Goal: Information Seeking & Learning: Learn about a topic

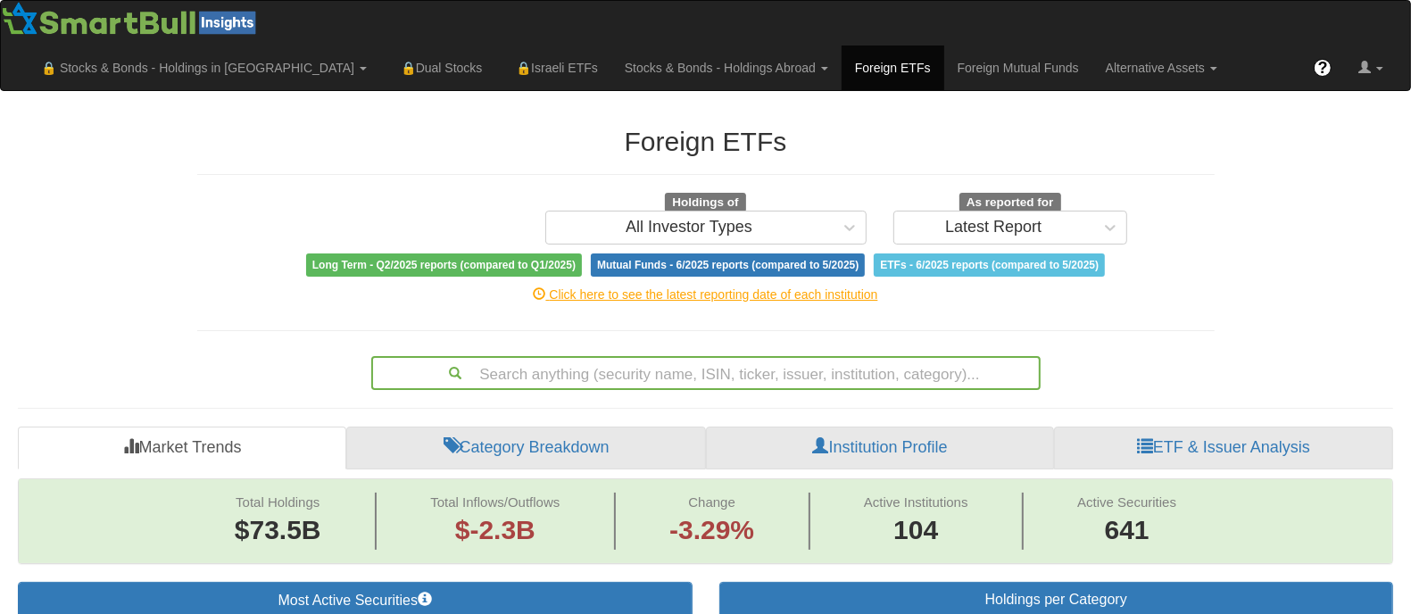
scroll to position [86, 0]
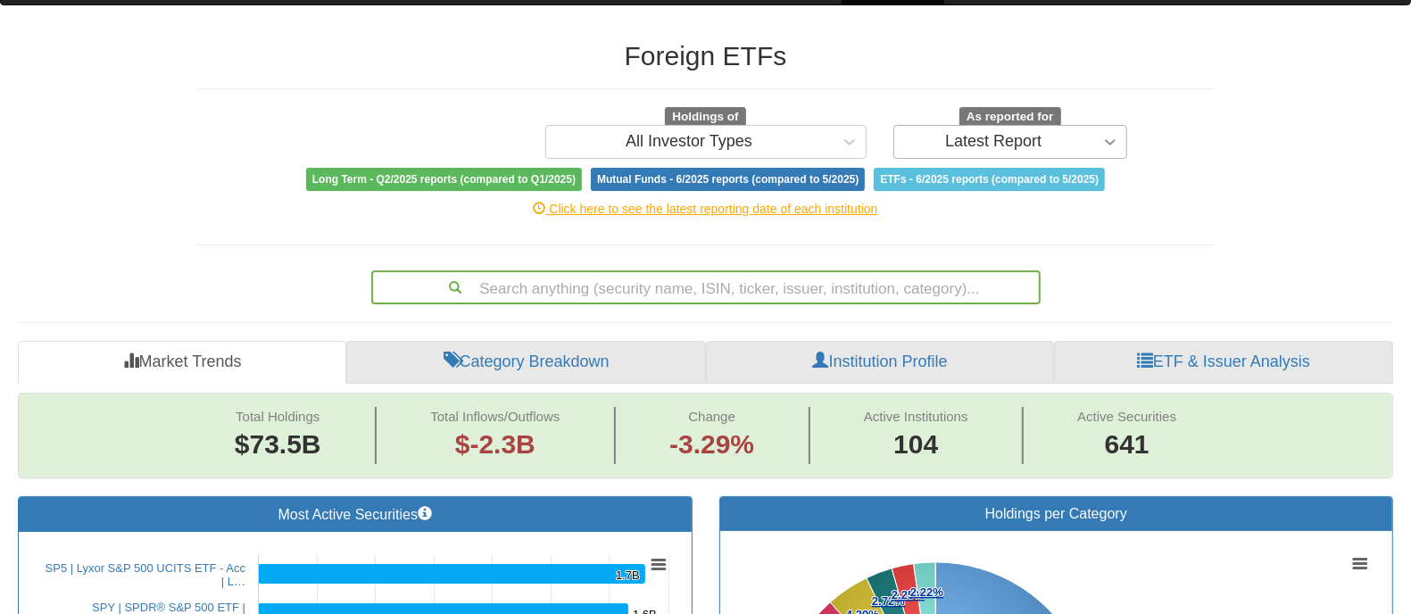
click at [1115, 145] on icon at bounding box center [1110, 142] width 18 height 18
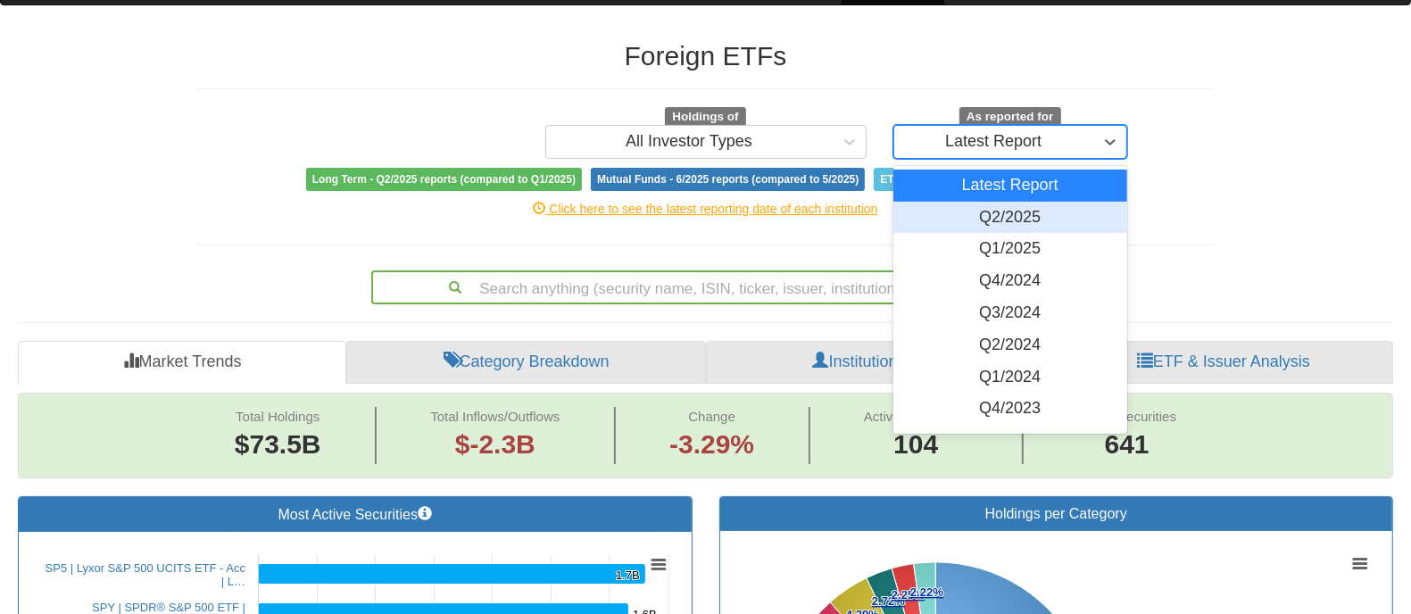
click at [1008, 211] on div "Q2/2025" at bounding box center [1010, 218] width 235 height 32
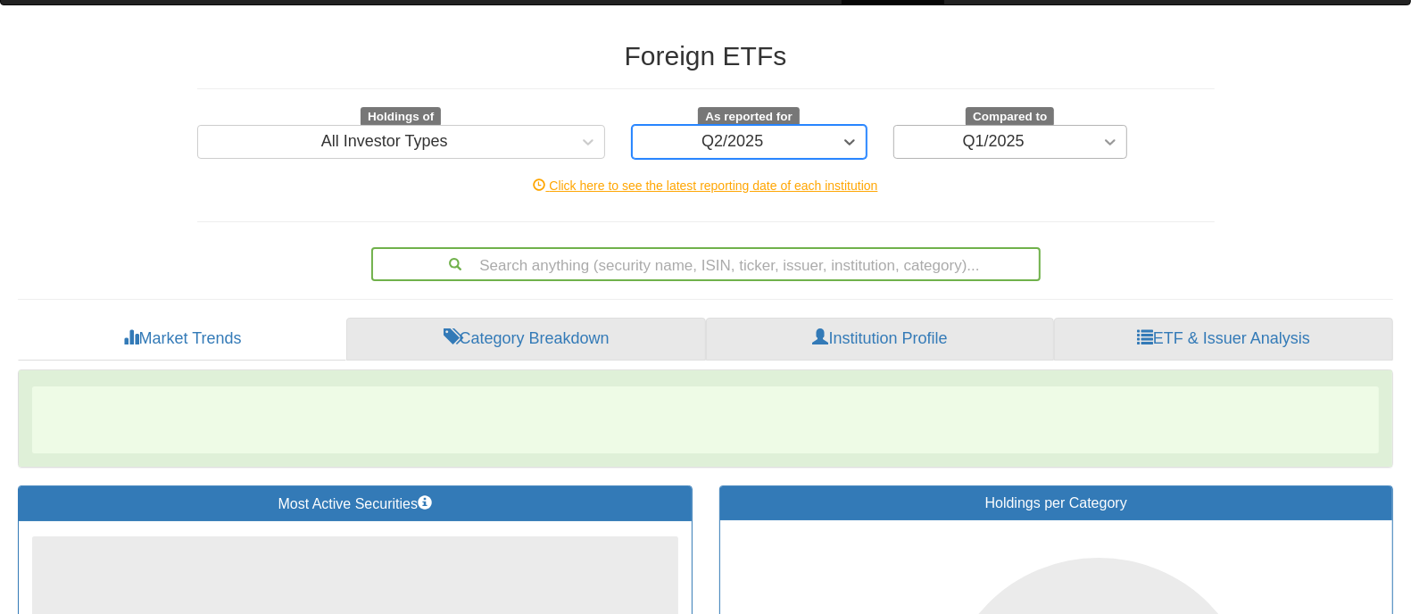
click at [1122, 136] on div at bounding box center [1110, 142] width 32 height 32
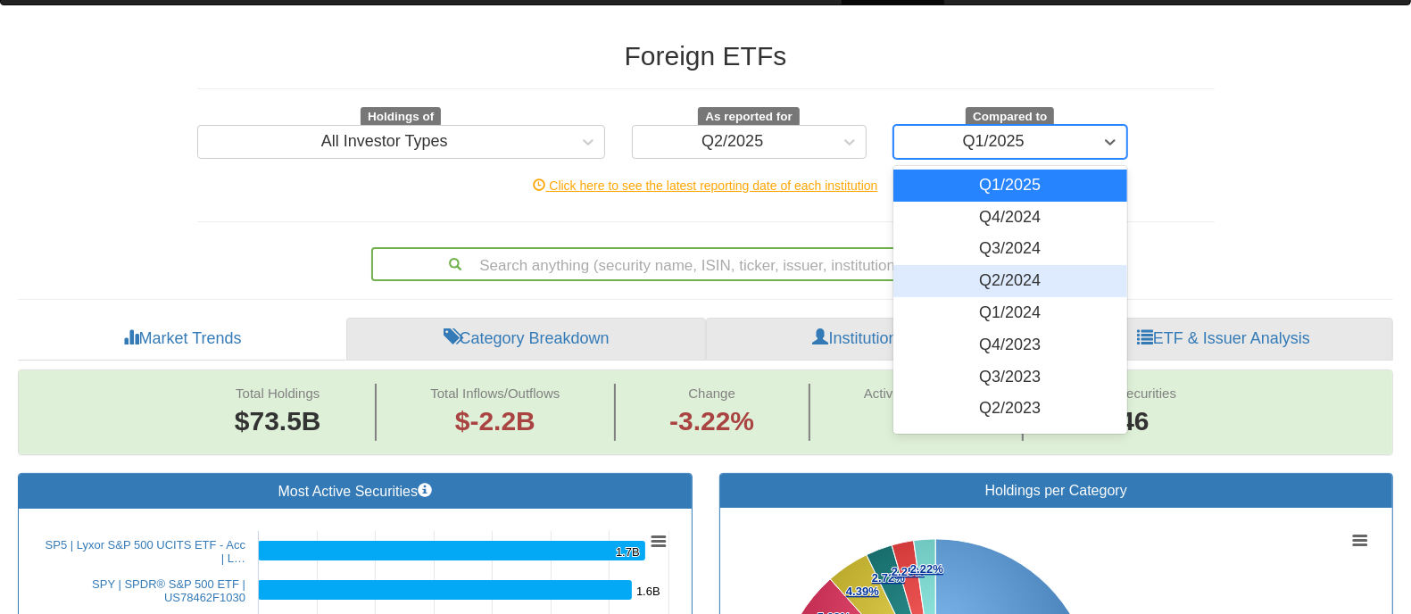
click at [1013, 283] on div "Q2/2024" at bounding box center [1010, 281] width 235 height 32
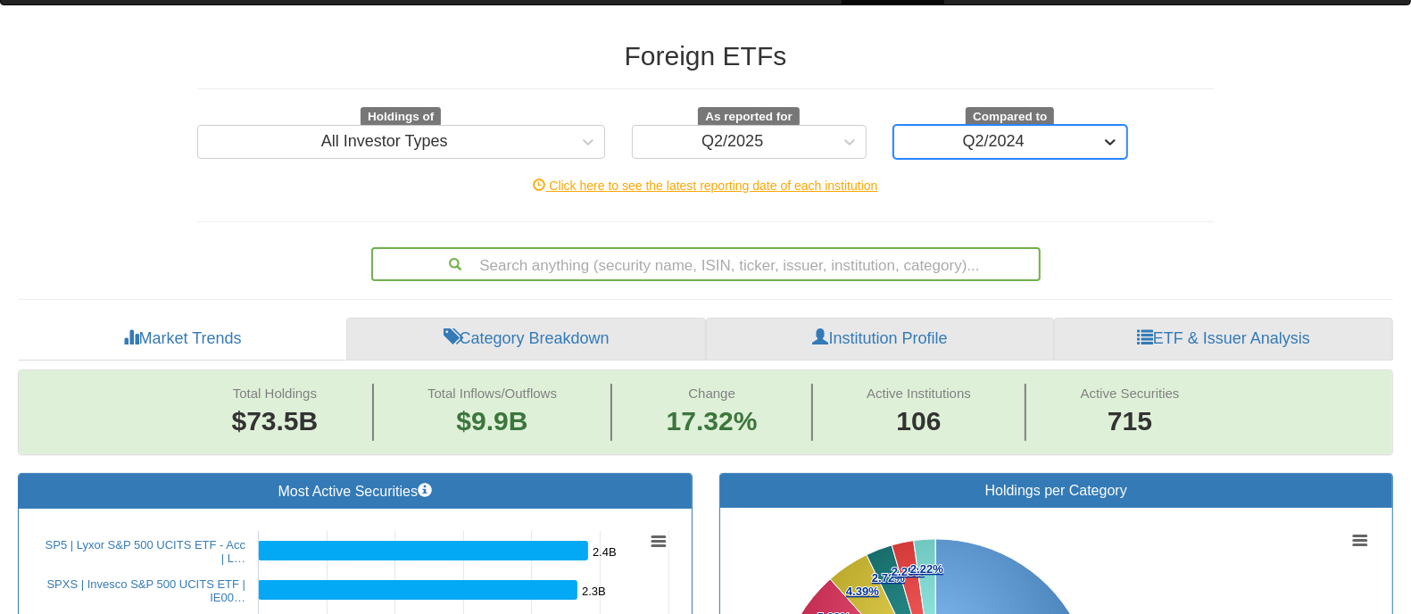
click at [1113, 137] on icon at bounding box center [1110, 142] width 18 height 18
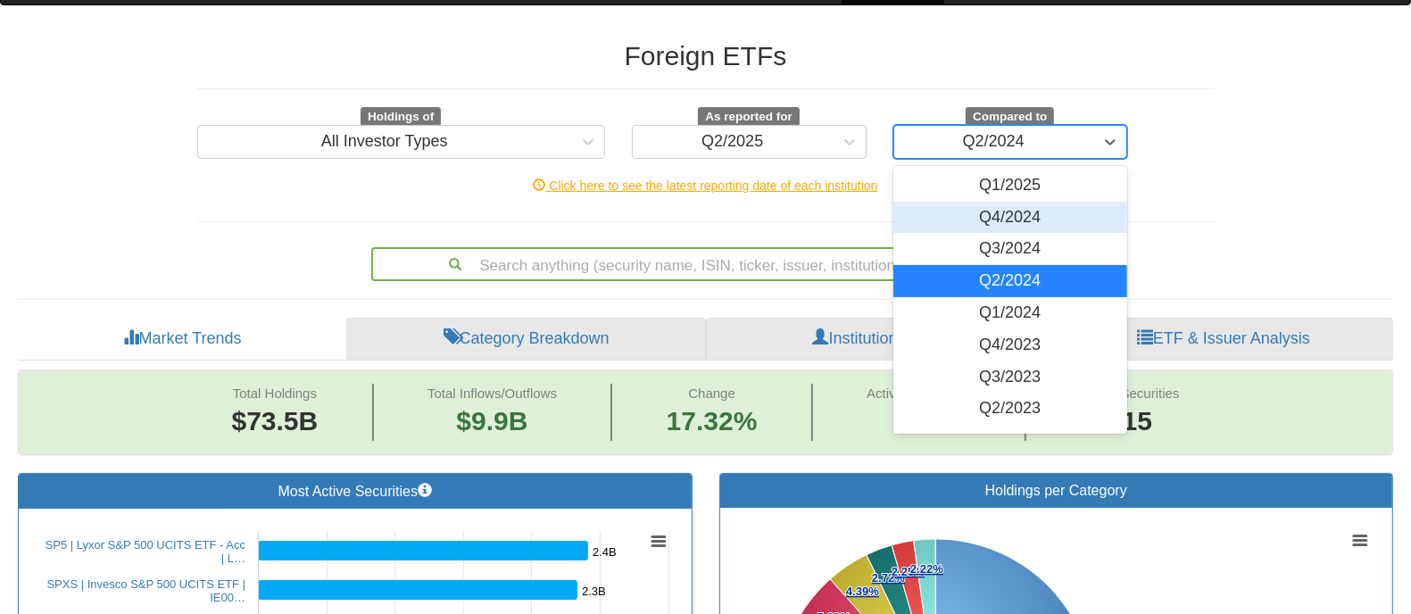
click at [1017, 216] on div "Q4/2024" at bounding box center [1010, 218] width 235 height 32
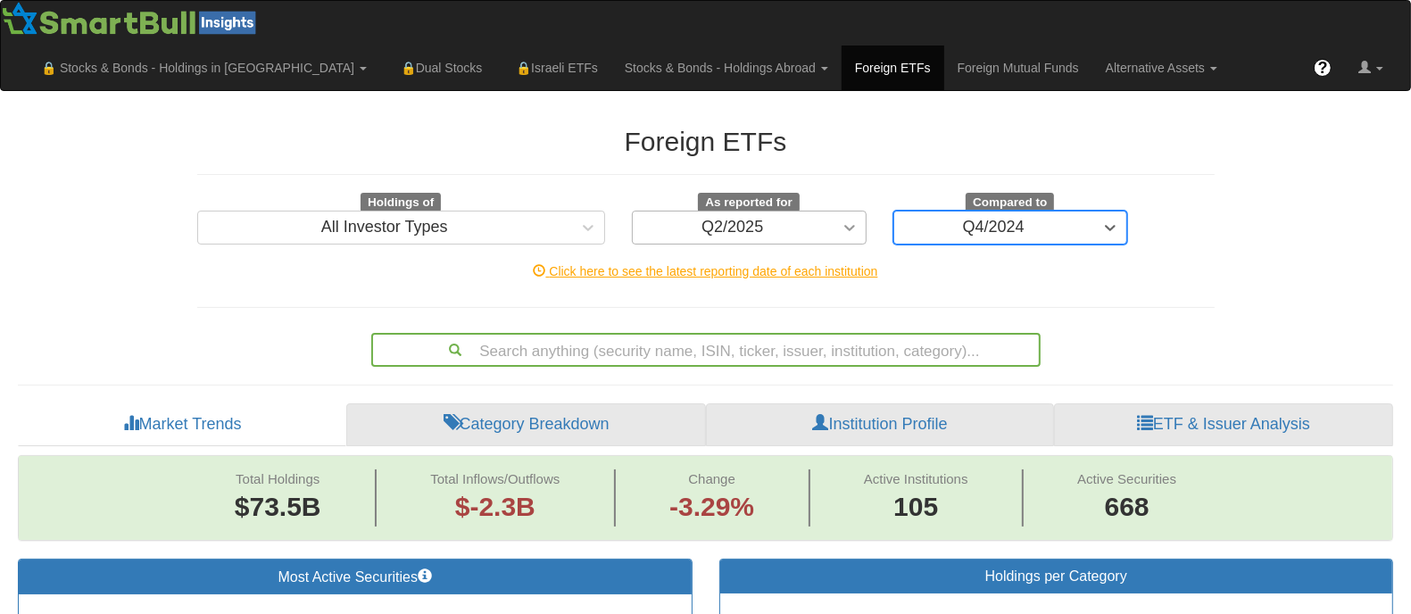
click at [833, 221] on div at bounding box center [849, 227] width 32 height 32
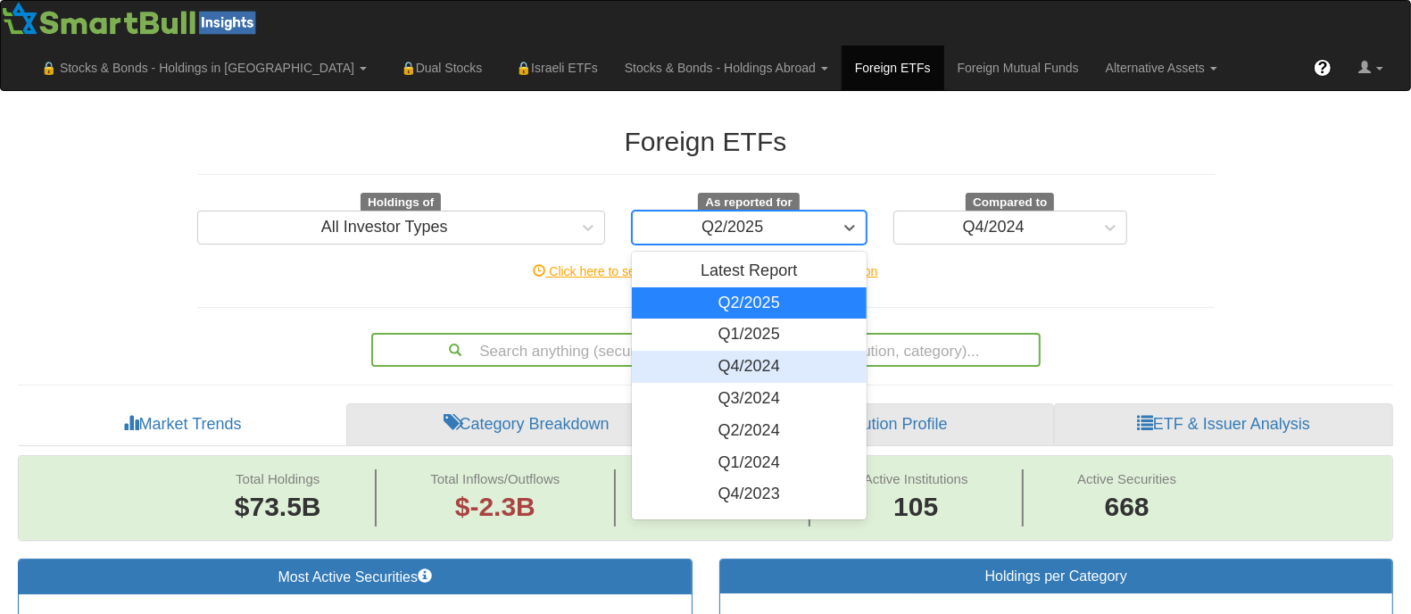
click at [765, 368] on div "Q4/2024" at bounding box center [749, 367] width 235 height 32
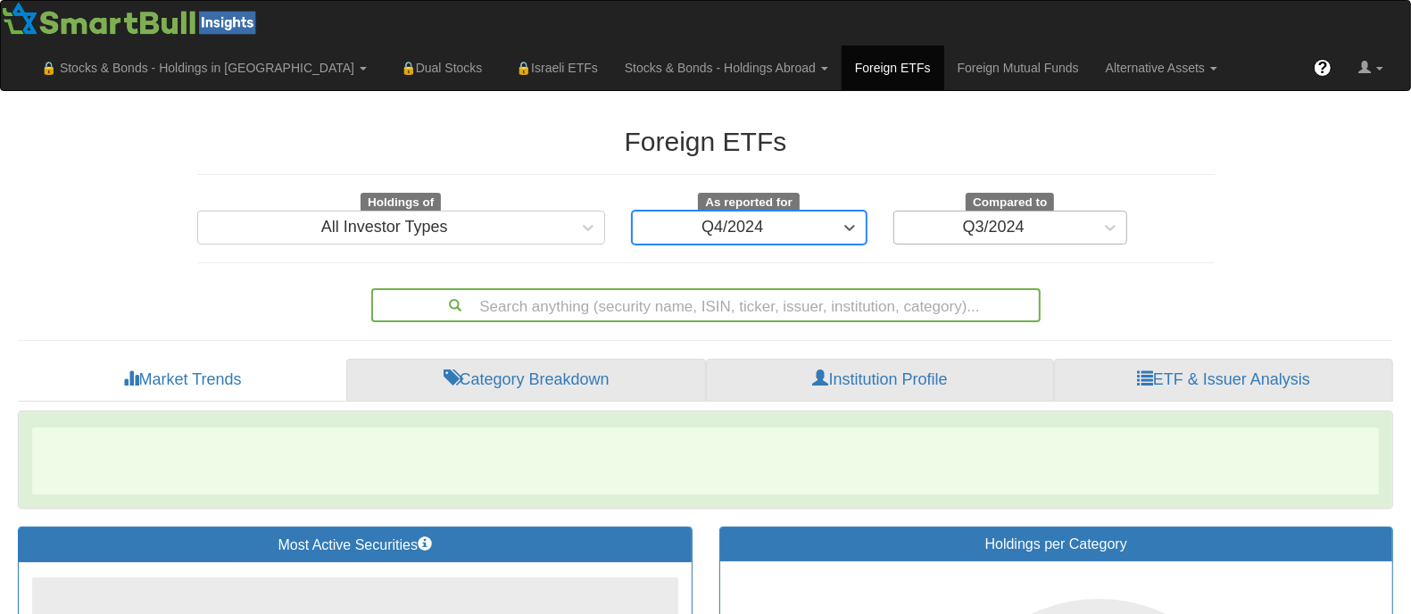
click at [1078, 228] on div "Q3/2024" at bounding box center [994, 227] width 200 height 29
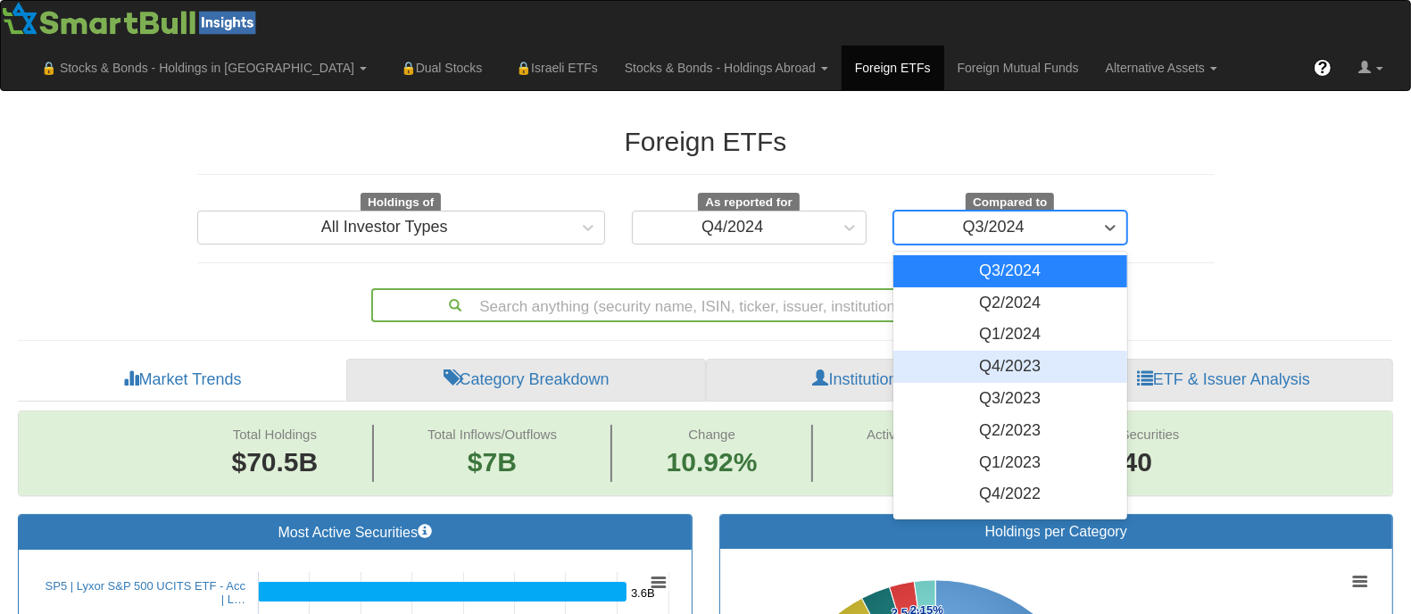
click at [1011, 366] on div "Q4/2023" at bounding box center [1010, 367] width 235 height 32
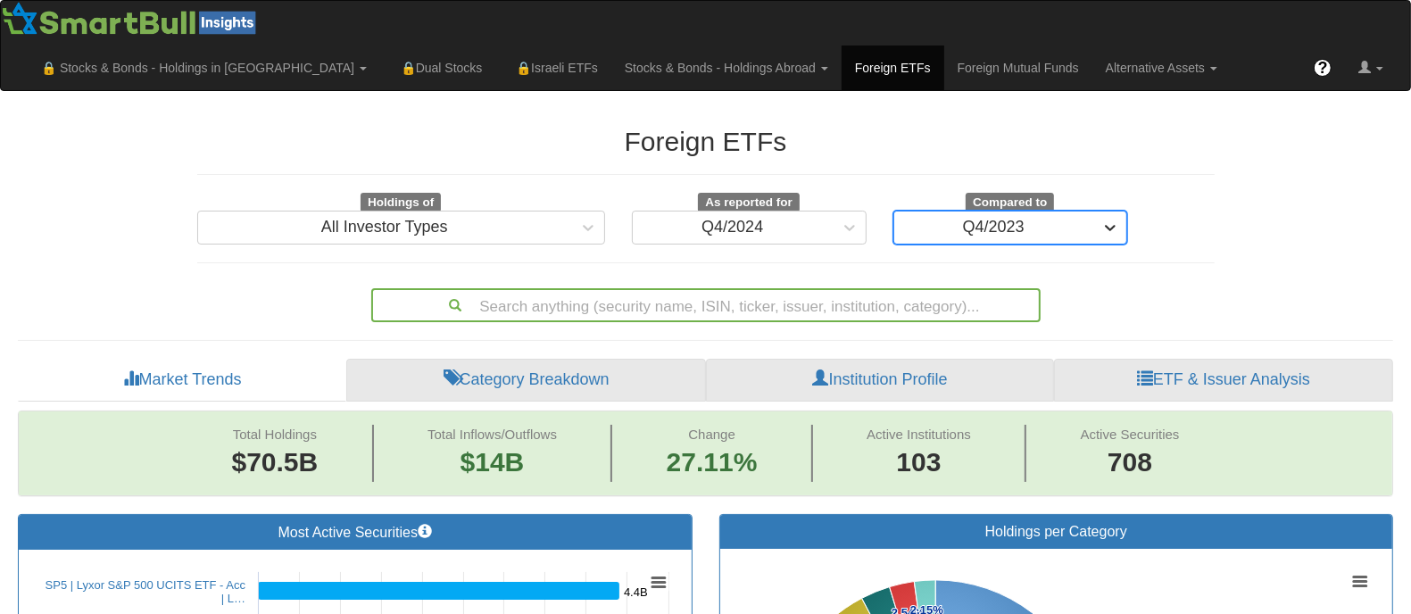
click at [1104, 229] on icon at bounding box center [1110, 228] width 18 height 18
click at [854, 228] on icon at bounding box center [849, 228] width 18 height 18
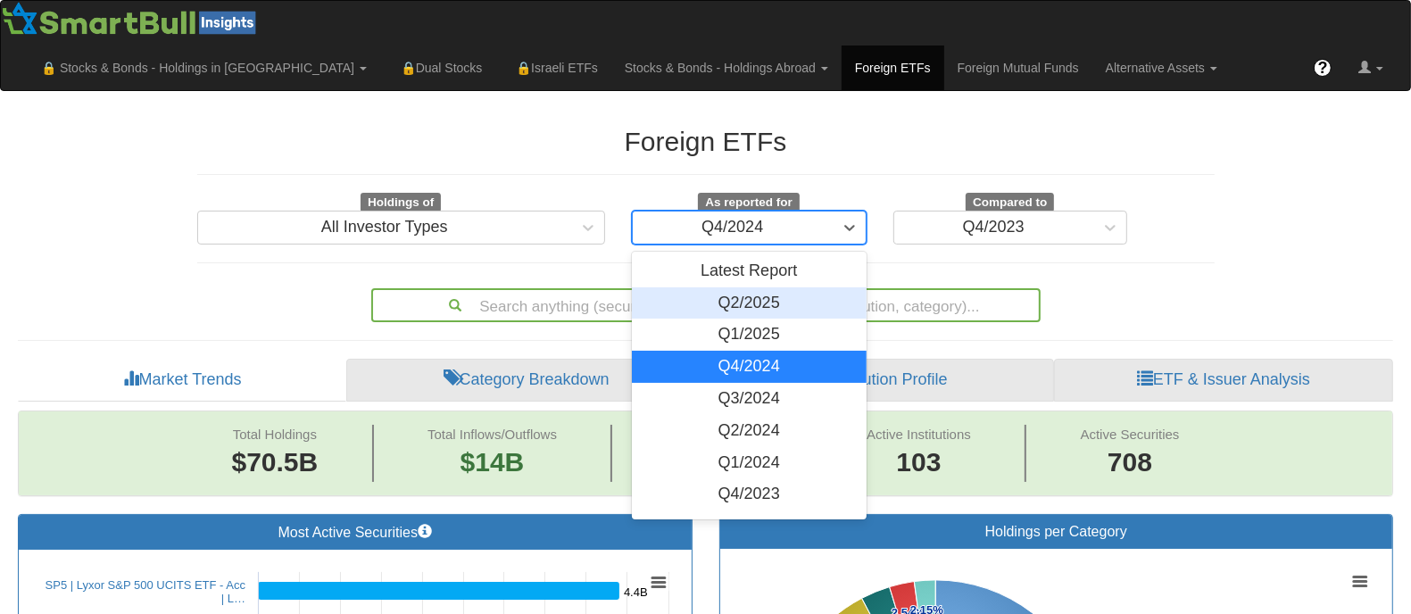
click at [786, 300] on div "Q2/2025" at bounding box center [749, 303] width 235 height 32
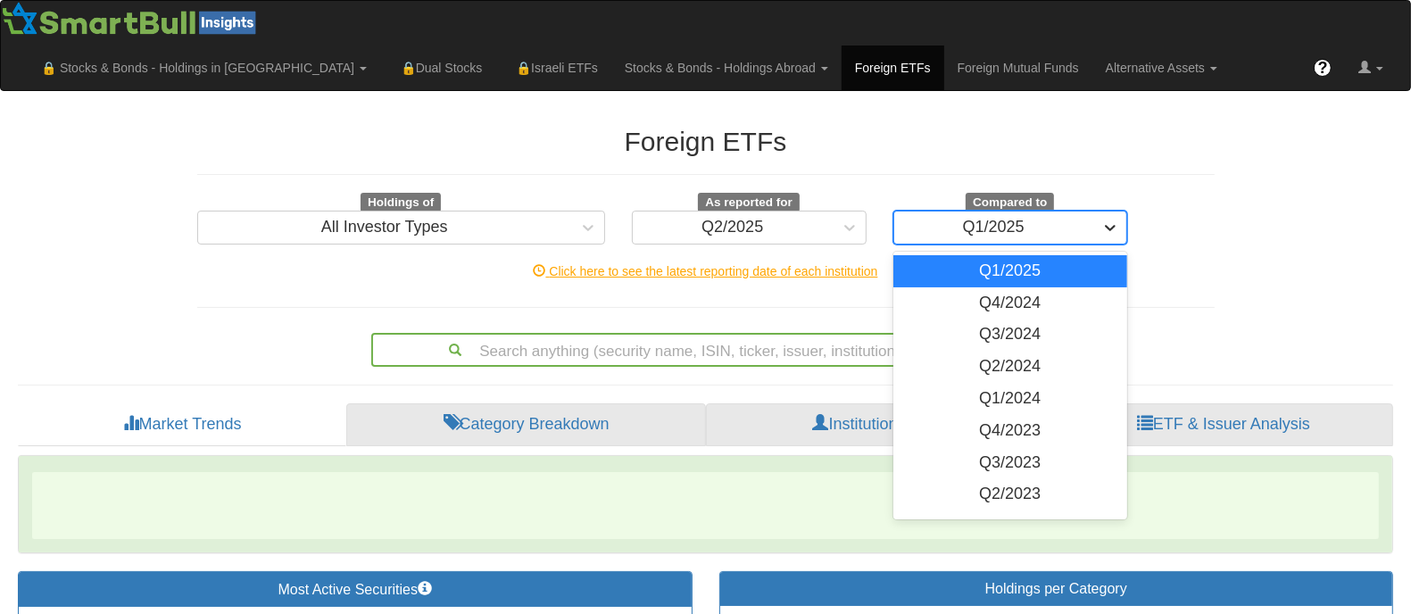
click at [1103, 226] on icon at bounding box center [1110, 228] width 18 height 18
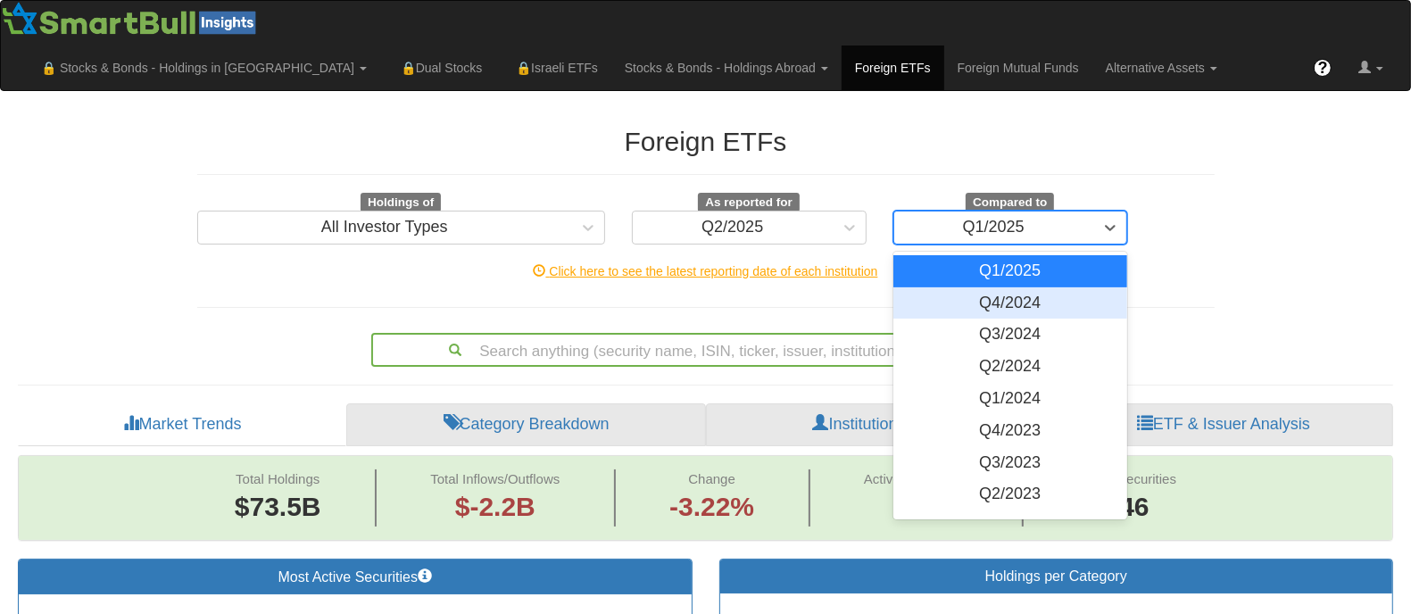
click at [1044, 302] on div "Q4/2024" at bounding box center [1010, 303] width 235 height 32
click at [997, 314] on div "Foreign ETFs Holdings of All Investor Types As reported for Q2/2025 Compared to…" at bounding box center [706, 238] width 1044 height 258
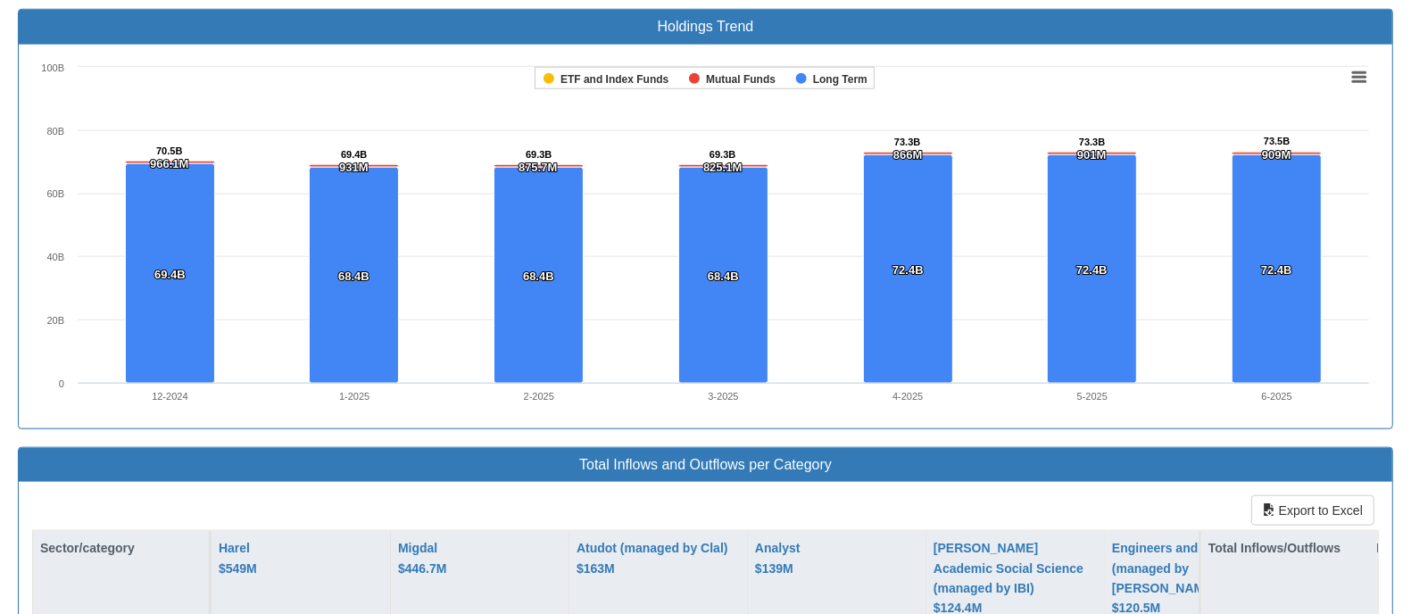
scroll to position [1738, 0]
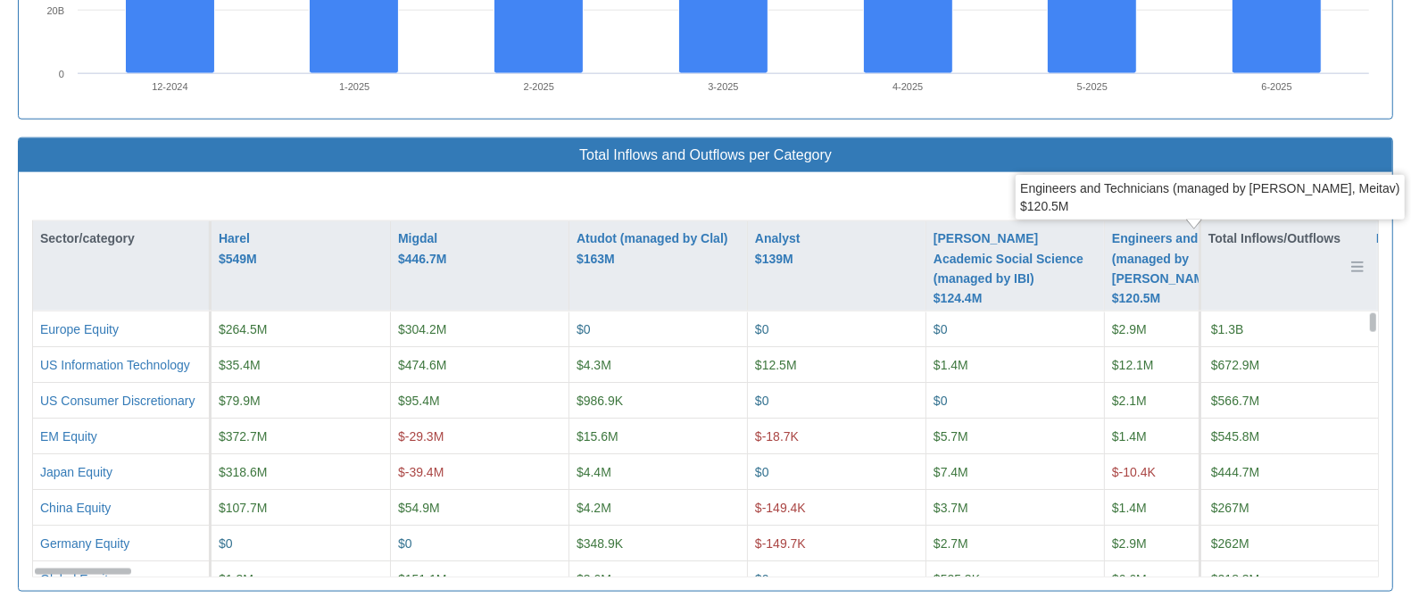
click at [1283, 241] on div "Total Inflows/Outflows" at bounding box center [1289, 238] width 176 height 34
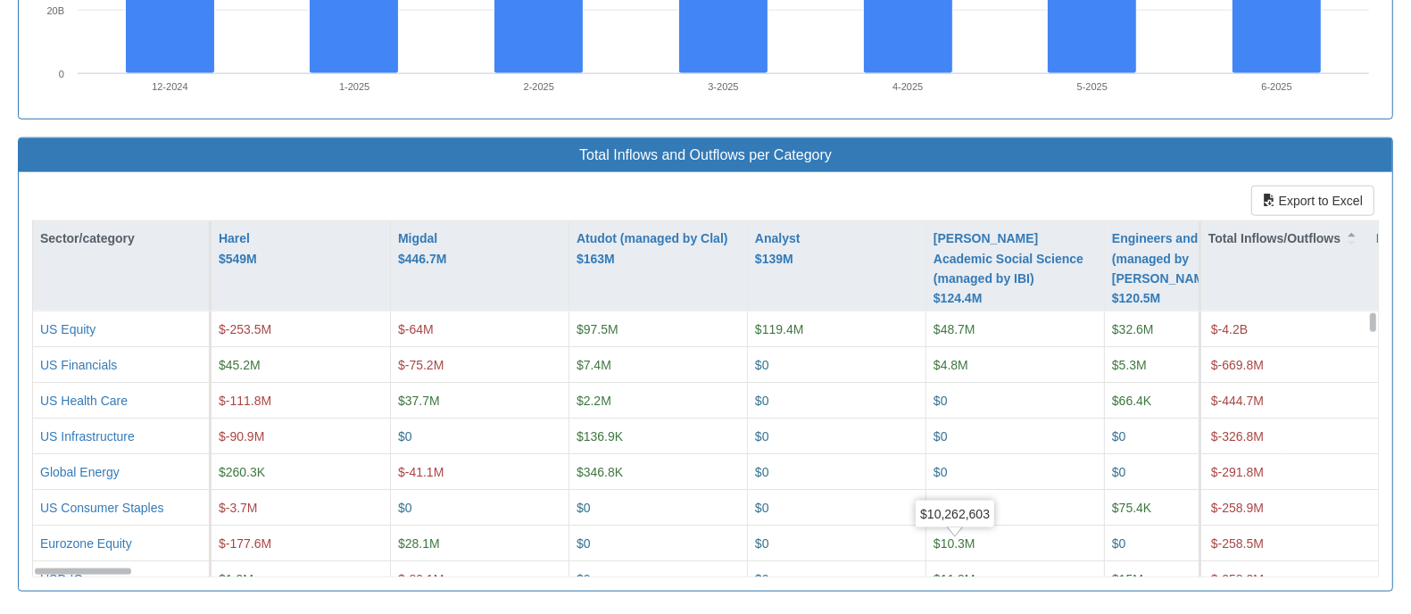
click at [1089, 152] on h3 "Total Inflows and Outflows per Category" at bounding box center [705, 155] width 1346 height 16
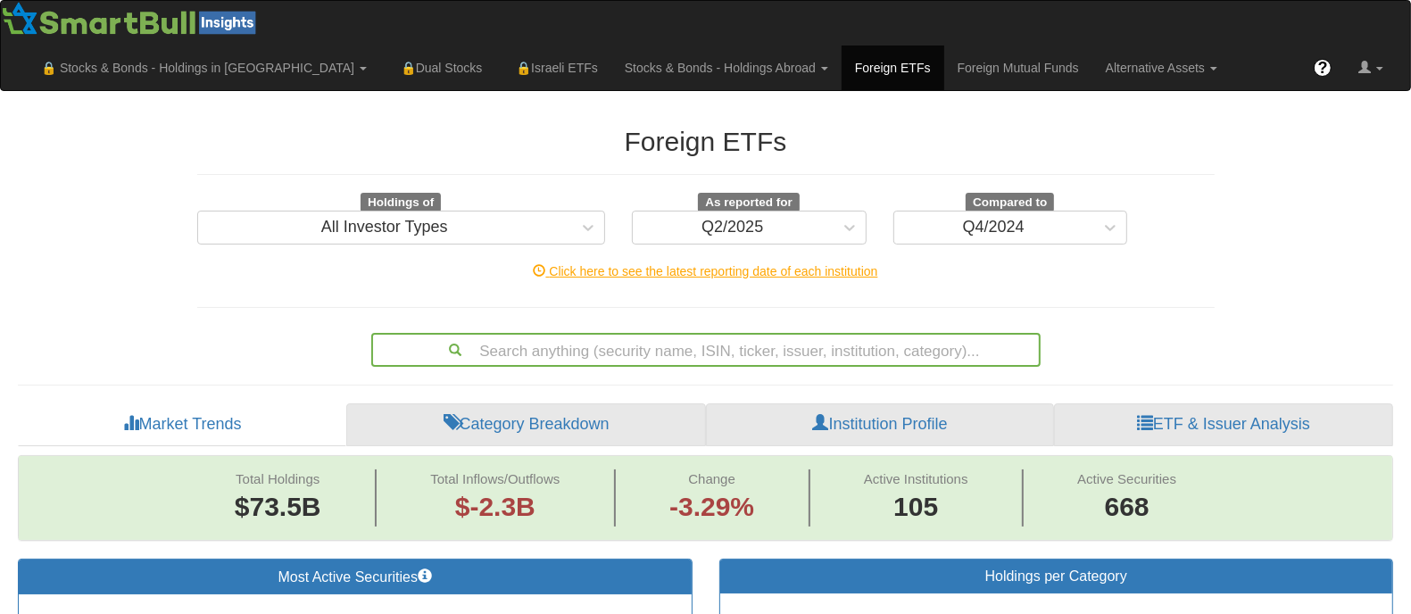
scroll to position [220, 0]
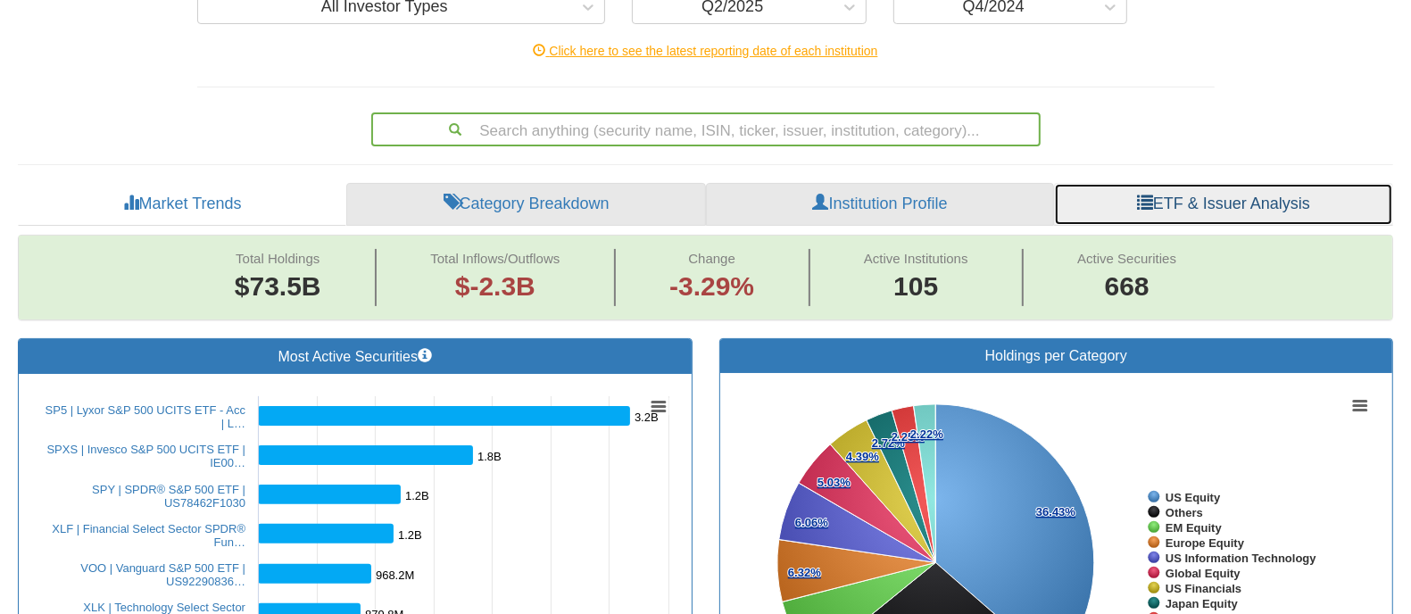
click at [1171, 207] on link "ETF & Issuer Analysis" at bounding box center [1223, 204] width 339 height 43
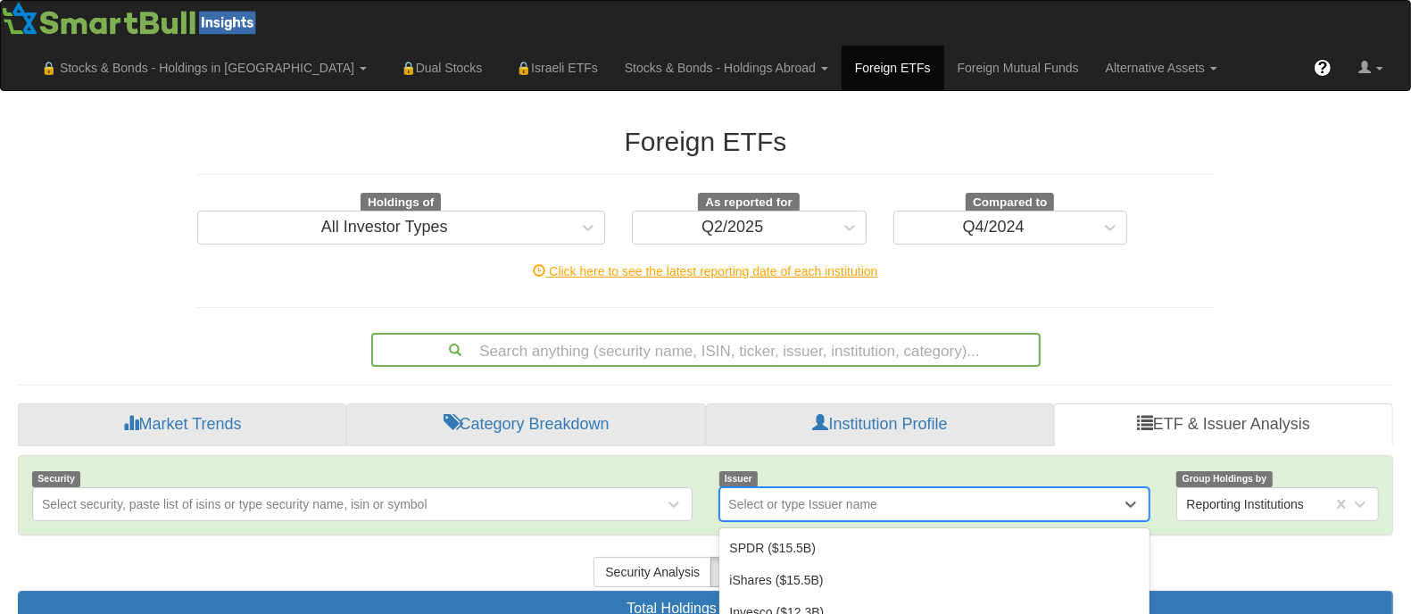
click at [1049, 509] on div "option Xtrackers ($5.2B) focused, 5 of 62. 62 results available. Use Up and Dow…" at bounding box center [934, 504] width 431 height 34
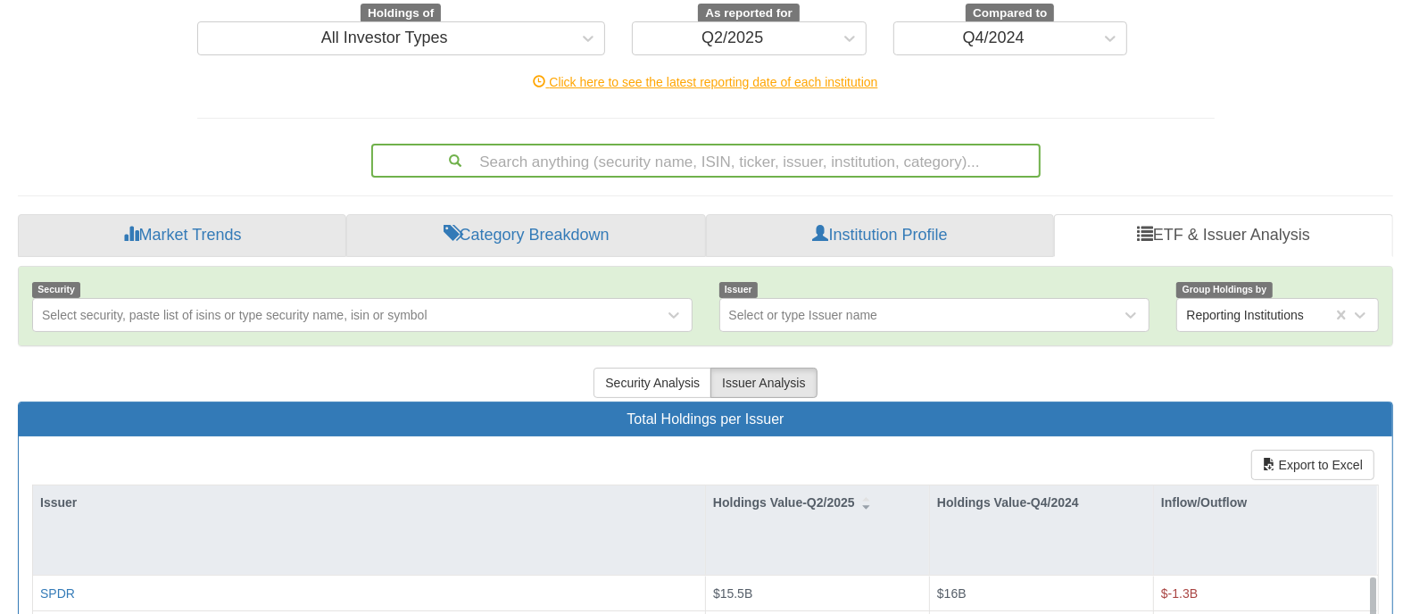
click at [1176, 138] on div "Search anything (security name, ISIN, ticker, issuer, institution, category)..." at bounding box center [706, 157] width 1044 height 41
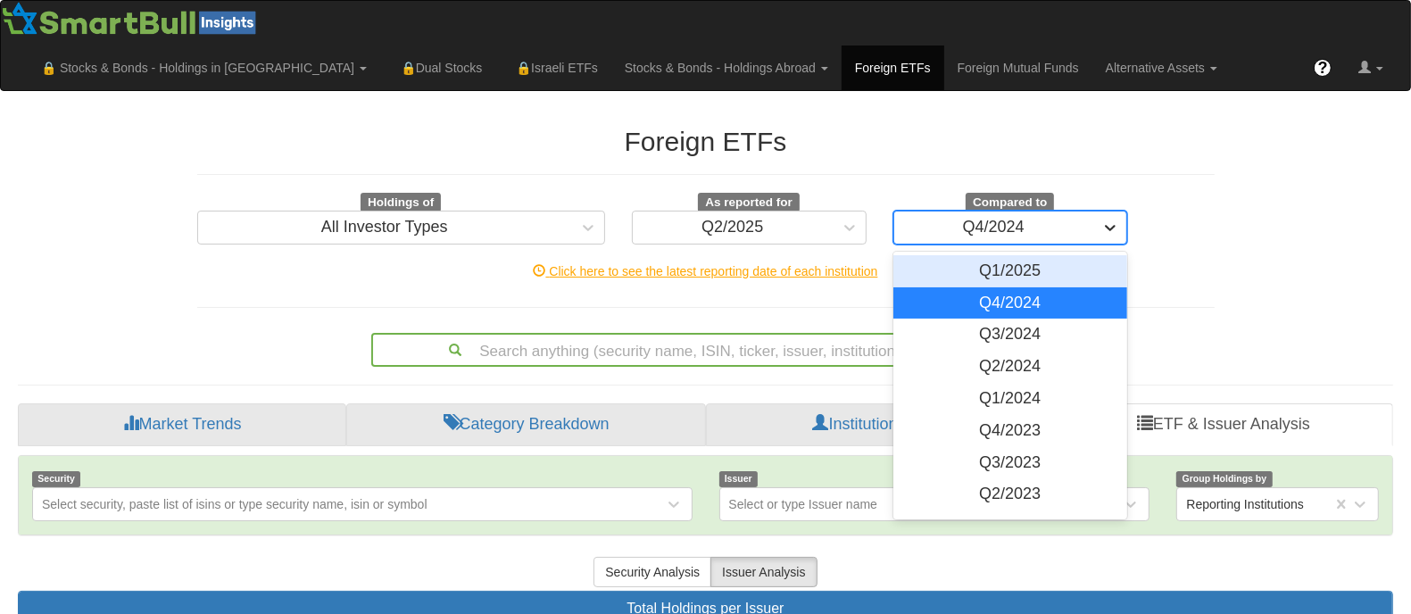
click at [1109, 221] on icon at bounding box center [1110, 228] width 18 height 18
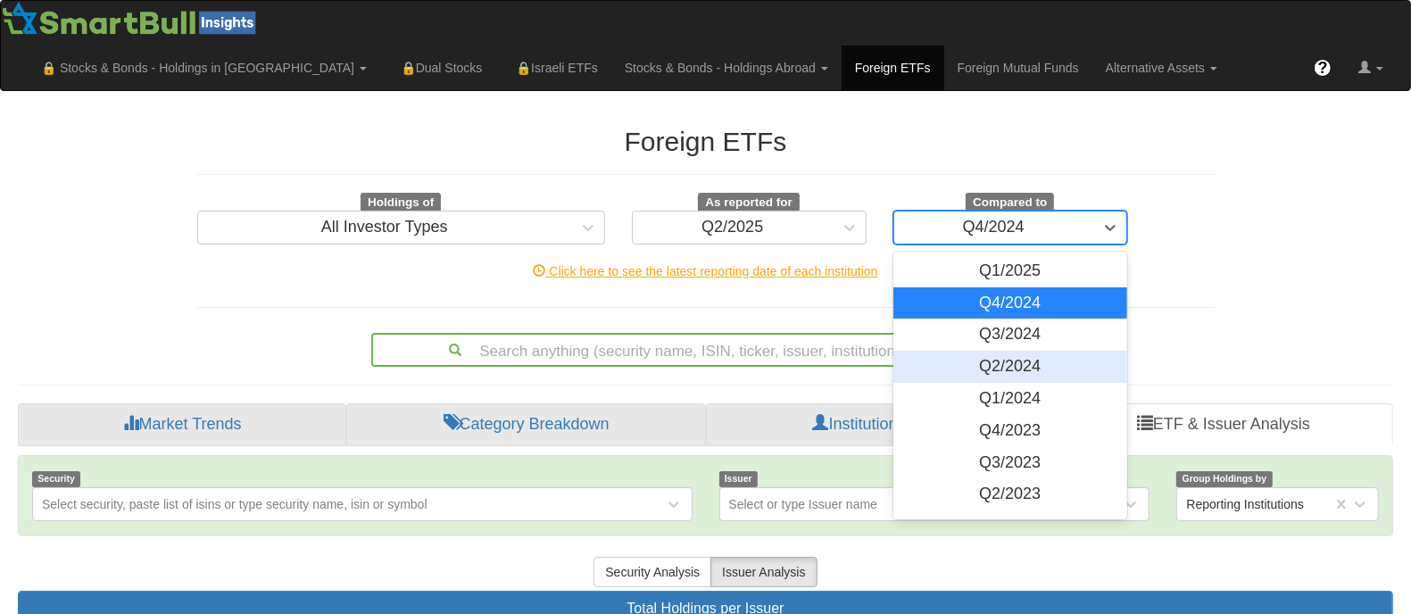
click at [1033, 363] on div "Q2/2024" at bounding box center [1010, 367] width 235 height 32
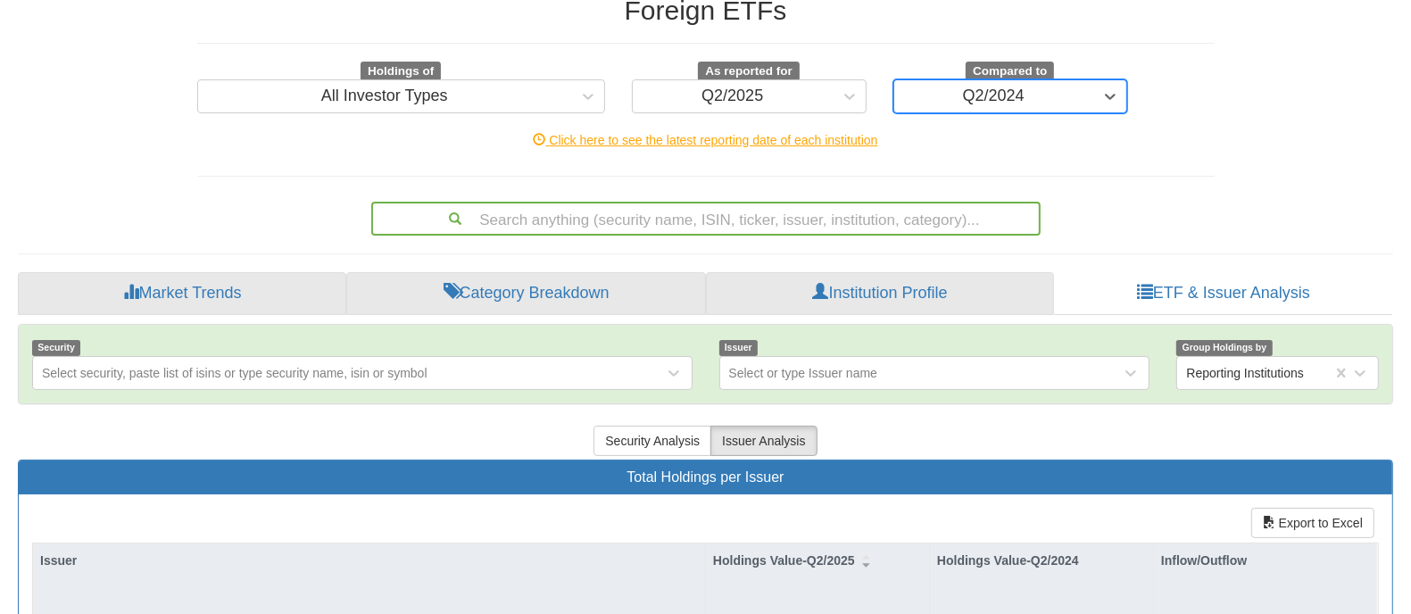
scroll to position [219, 0]
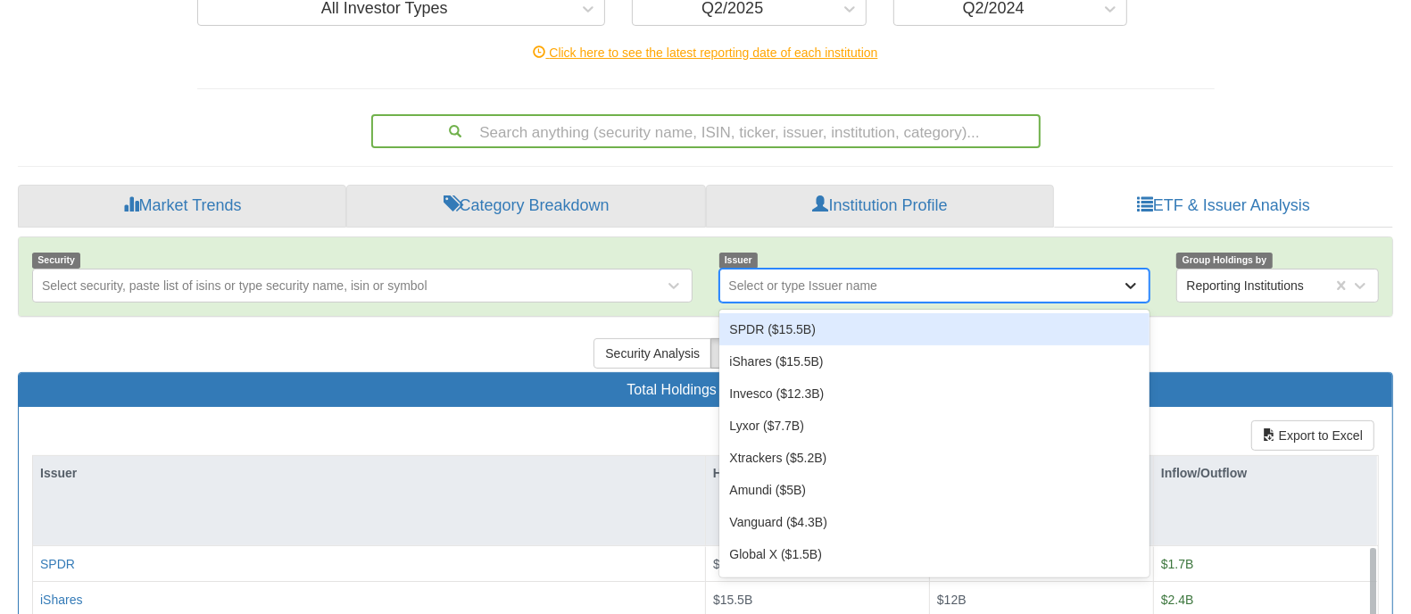
click at [1130, 291] on icon at bounding box center [1130, 286] width 18 height 18
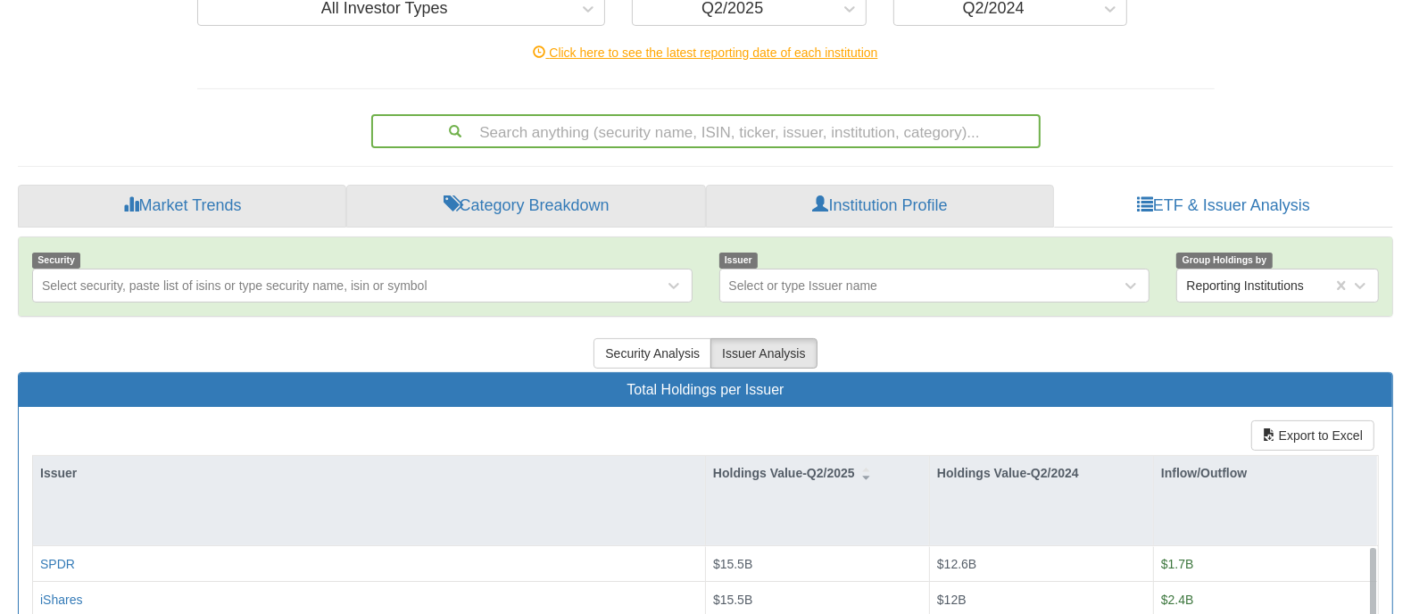
click at [1180, 167] on div "Foreign ETFs Holdings of All Investor Types As reported for Q2/2025 Compared to…" at bounding box center [705, 456] width 1402 height 1132
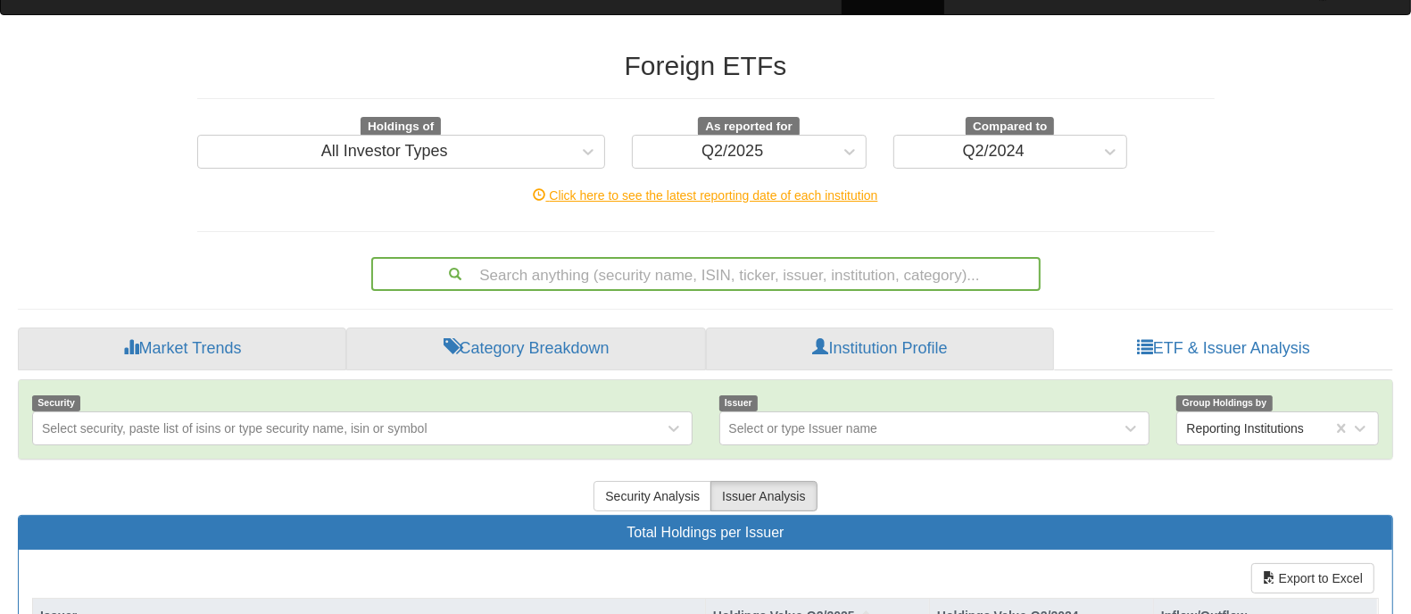
scroll to position [0, 0]
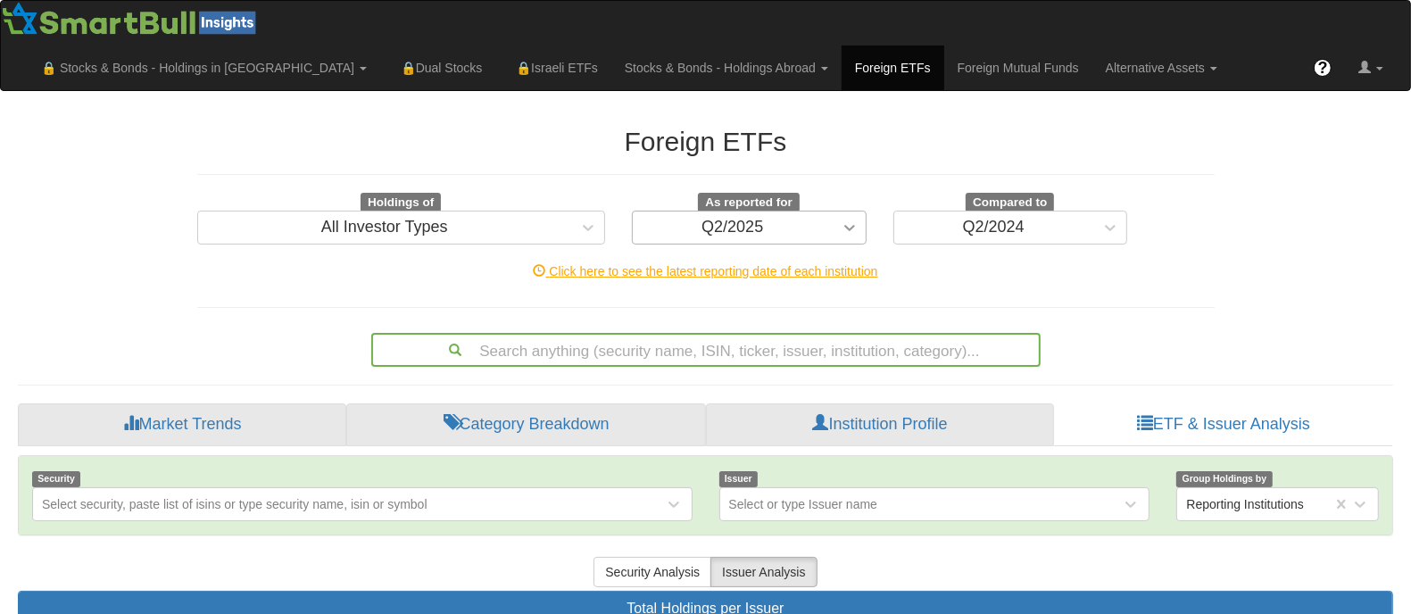
click at [850, 223] on icon at bounding box center [849, 228] width 18 height 18
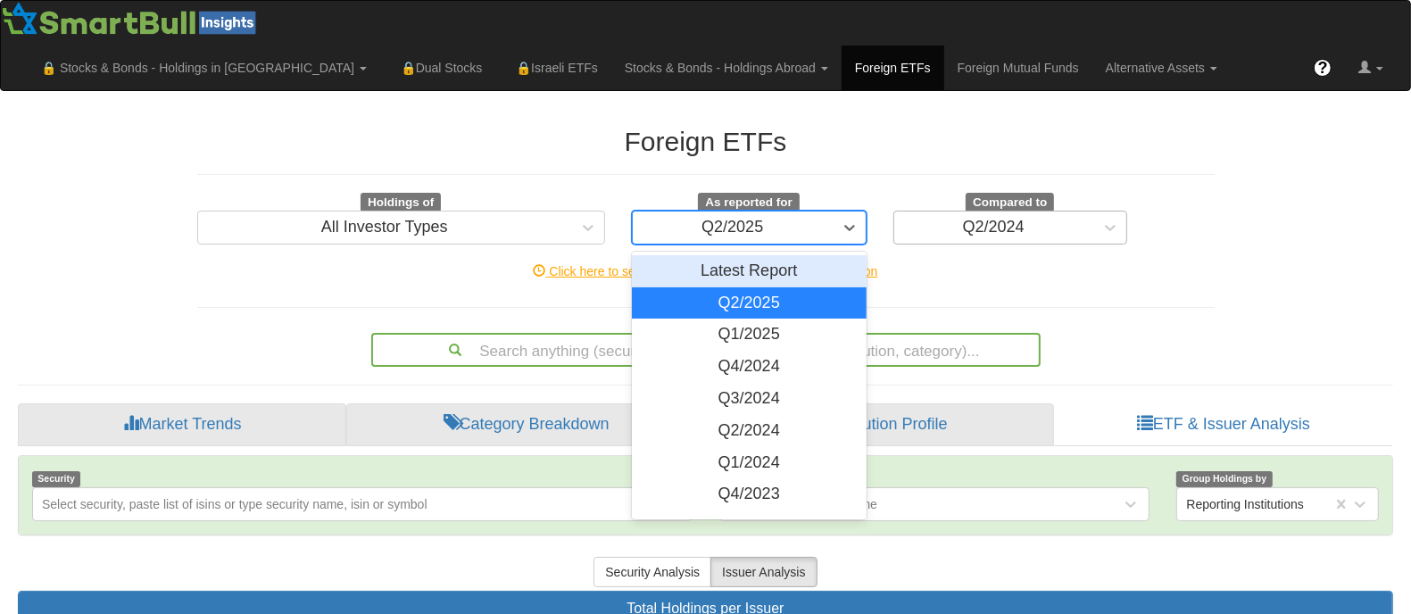
click at [987, 232] on div "Q2/2024" at bounding box center [994, 228] width 62 height 18
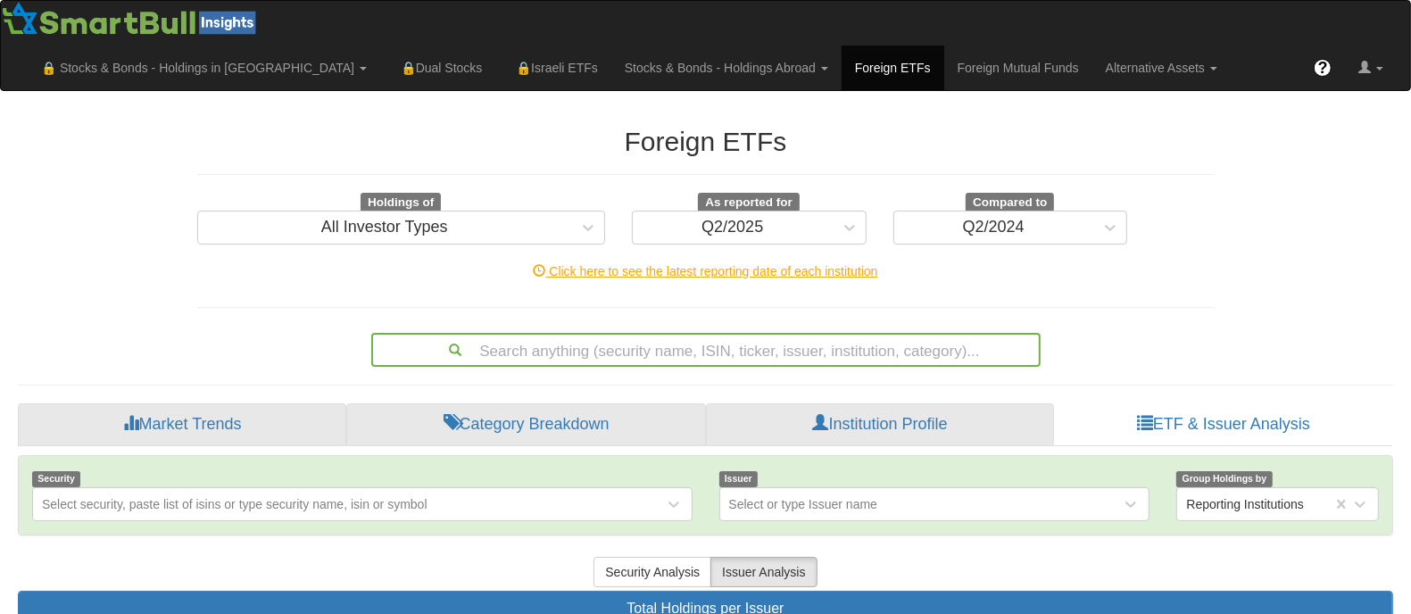
click at [1203, 259] on div "Click here to see the latest reporting date of each institution" at bounding box center [706, 271] width 1044 height 36
